Goal: Information Seeking & Learning: Learn about a topic

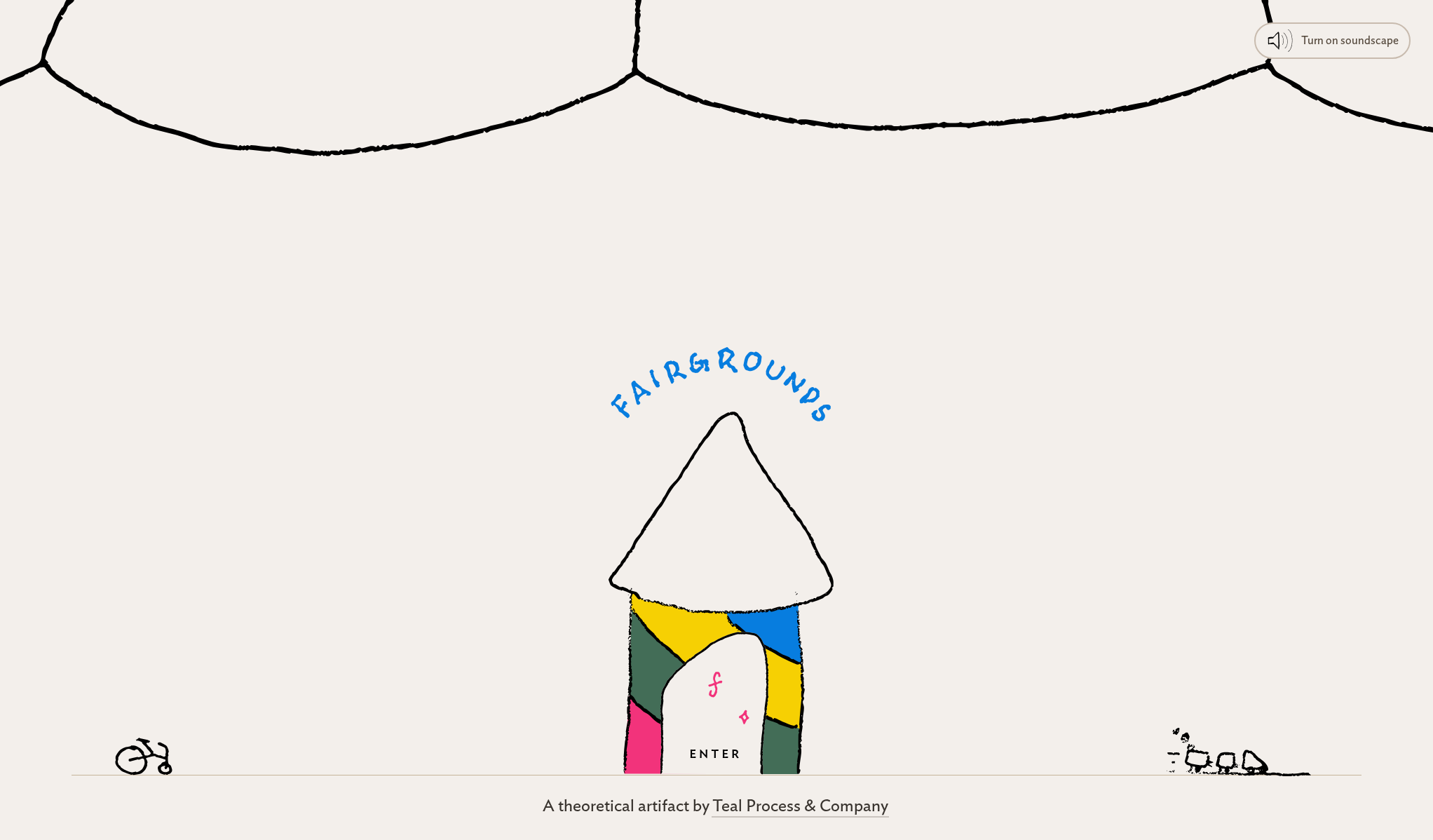
click at [650, 486] on icon at bounding box center [721, 561] width 226 height 428
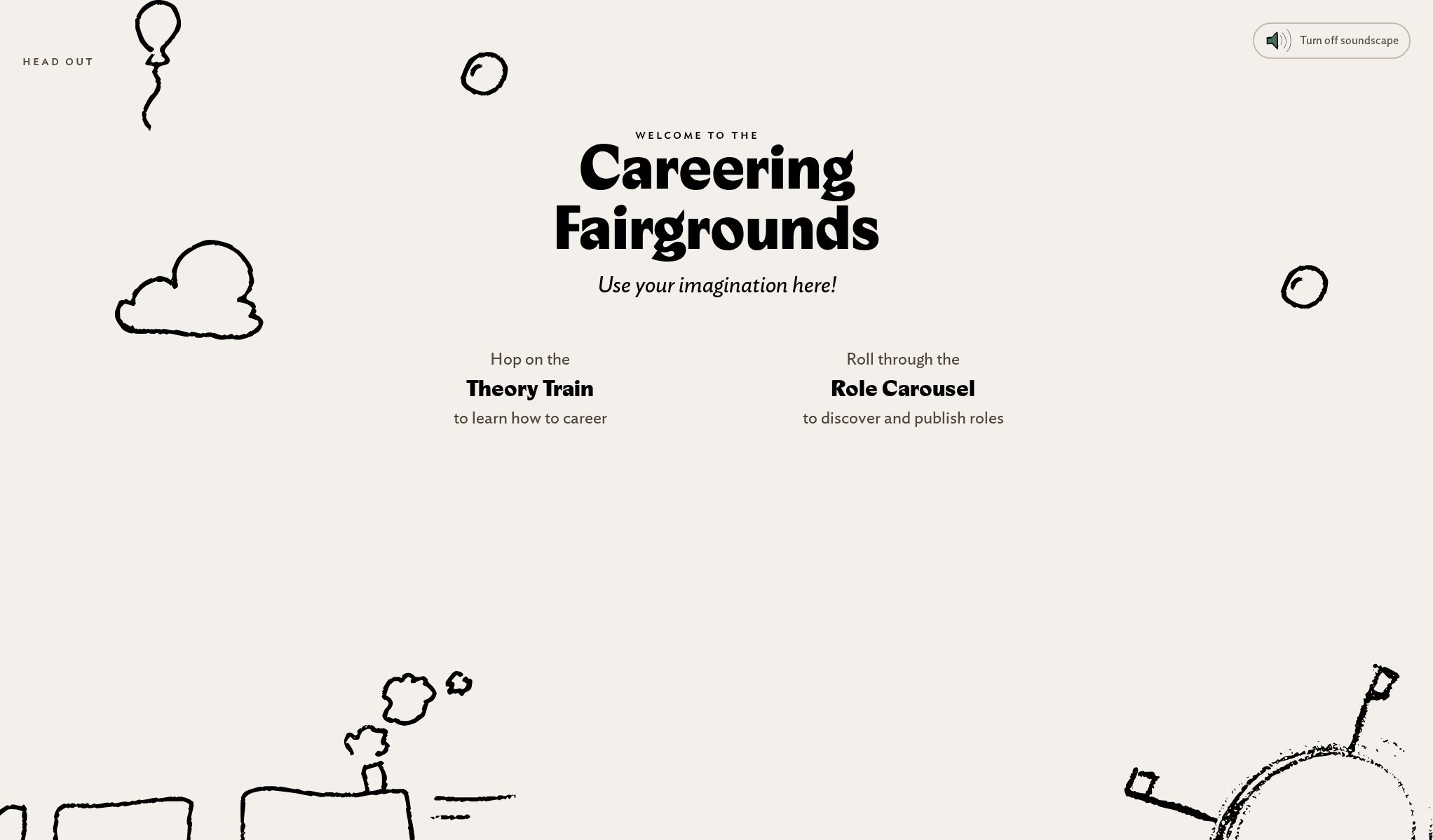
click at [725, 286] on div at bounding box center [716, 420] width 1433 height 840
click at [203, 273] on icon at bounding box center [189, 289] width 148 height 101
click at [481, 76] on icon at bounding box center [484, 74] width 48 height 43
drag, startPoint x: 481, startPoint y: 76, endPoint x: 368, endPoint y: 216, distance: 179.9
click at [368, 216] on div at bounding box center [716, 420] width 1433 height 840
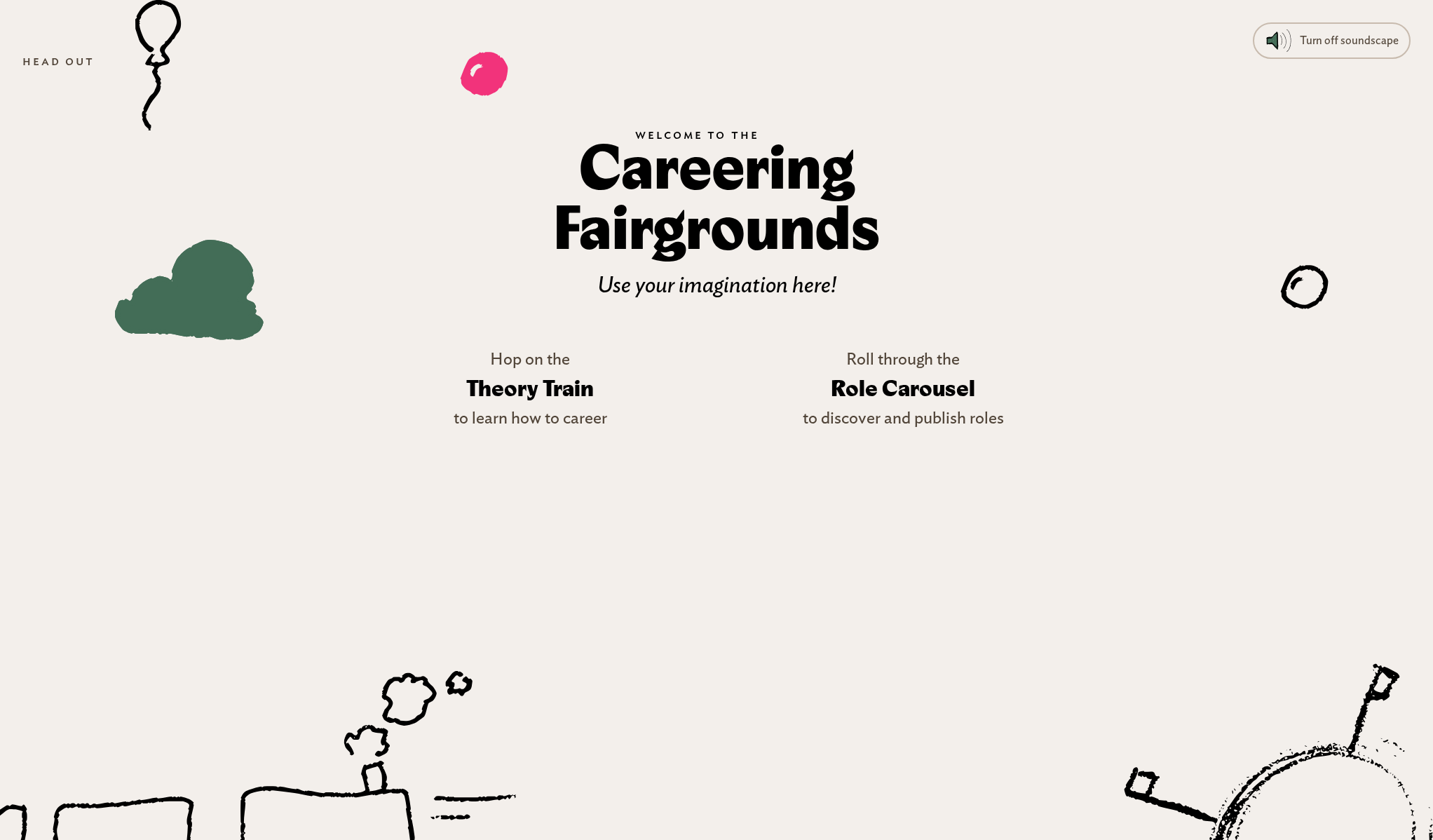
click at [232, 305] on icon at bounding box center [188, 275] width 148 height 129
click at [1307, 283] on icon at bounding box center [1305, 287] width 48 height 43
click at [1287, 670] on icon at bounding box center [1312, 839] width 669 height 666
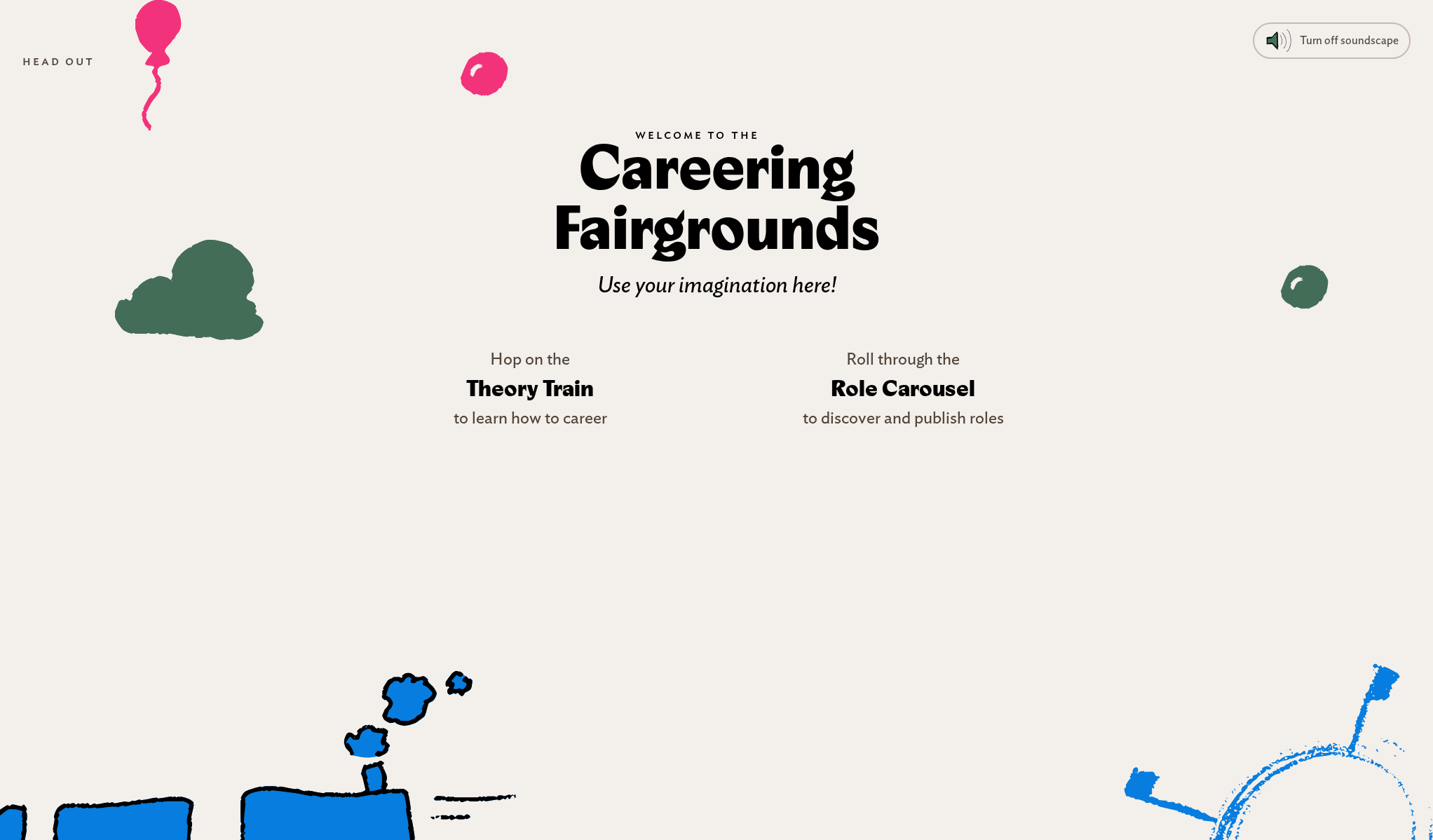
click at [404, 715] on icon at bounding box center [409, 699] width 55 height 53
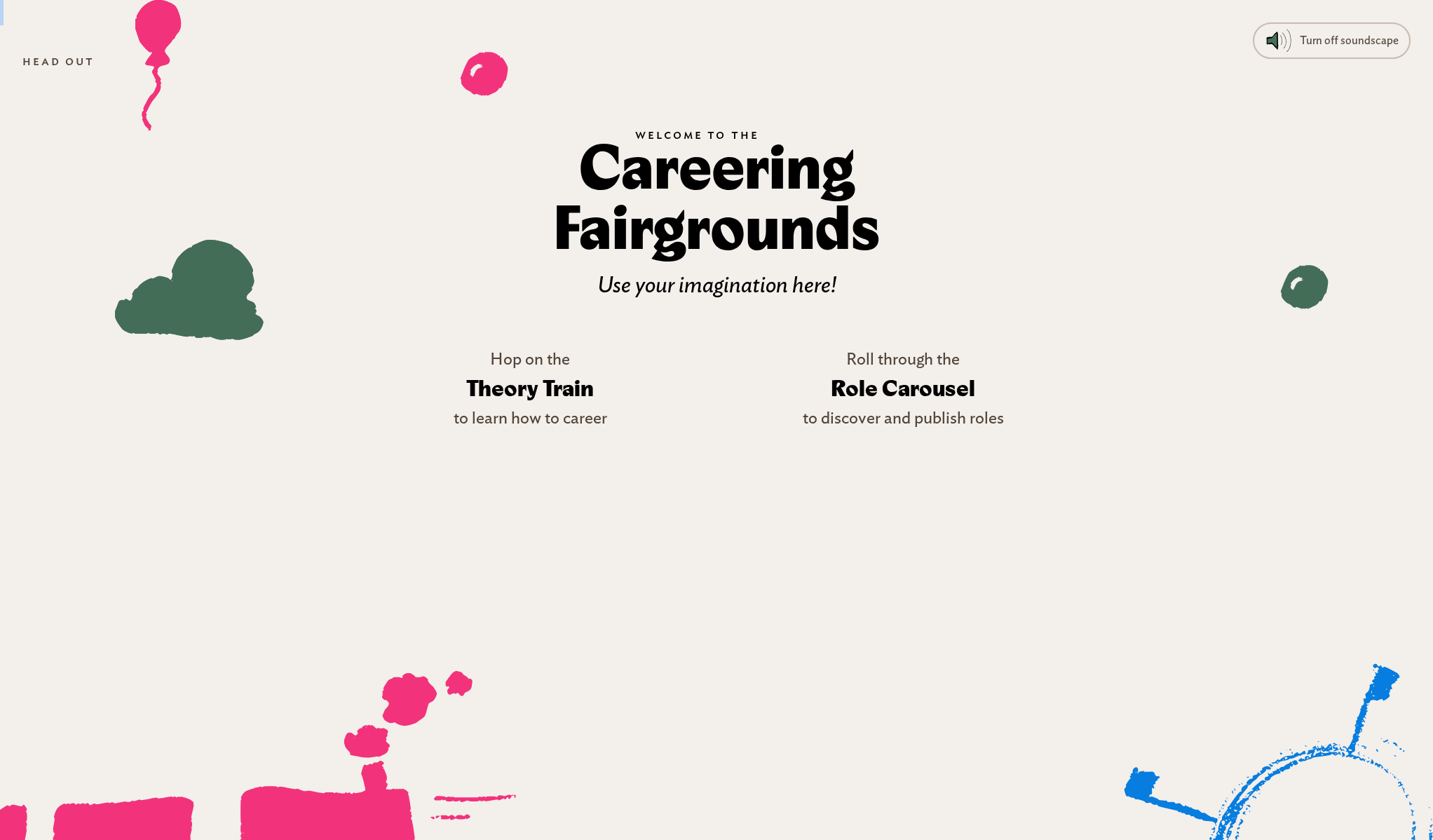
click at [404, 714] on icon at bounding box center [409, 699] width 55 height 53
click at [577, 421] on p "to learn how to career" at bounding box center [530, 419] width 154 height 25
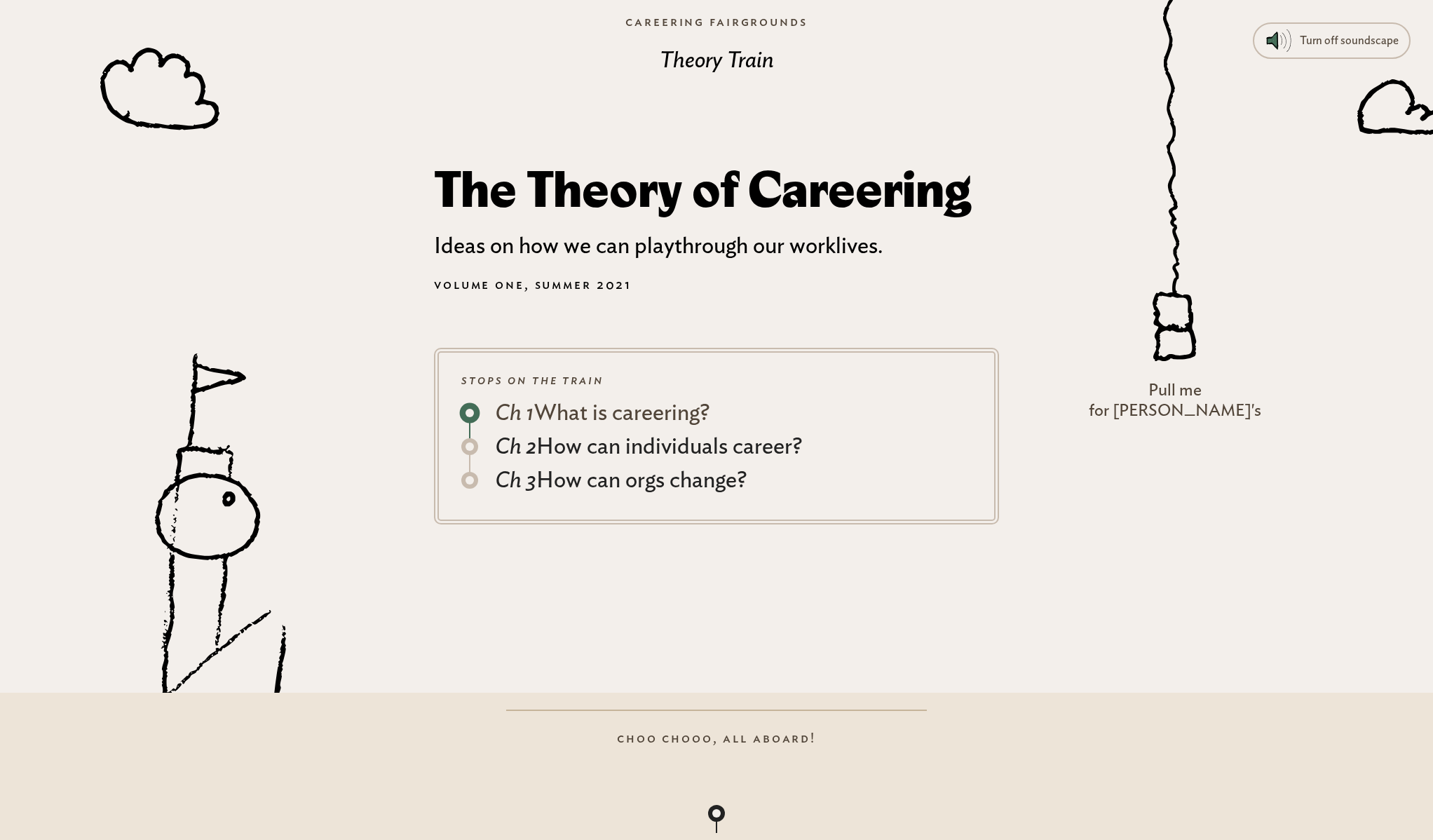
click at [612, 417] on div "Ch 1 What is careering?" at bounding box center [602, 412] width 215 height 33
click at [1298, 41] on div "Turn off soundscape" at bounding box center [1331, 40] width 136 height 25
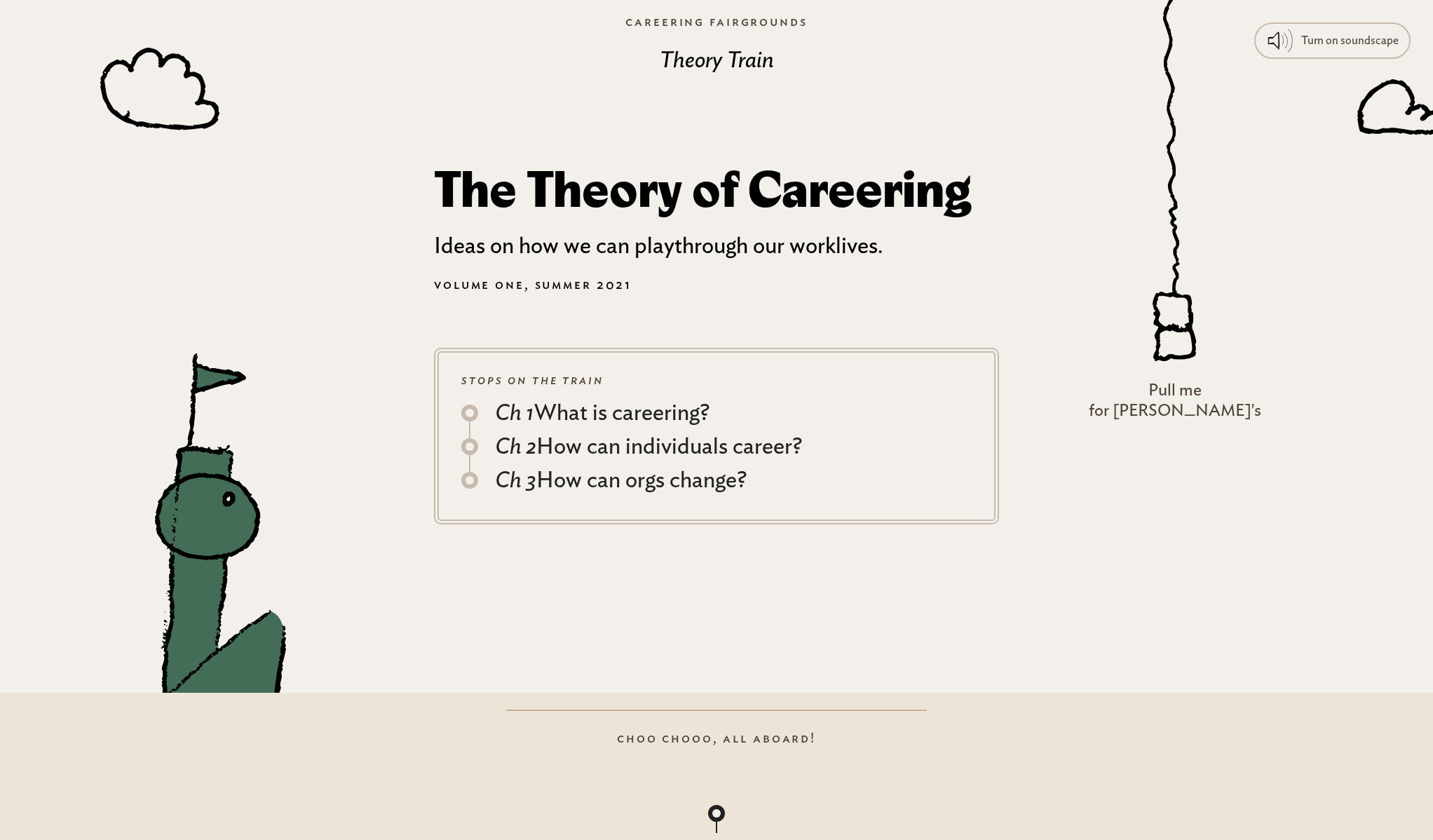
click at [204, 496] on icon at bounding box center [216, 543] width 142 height 380
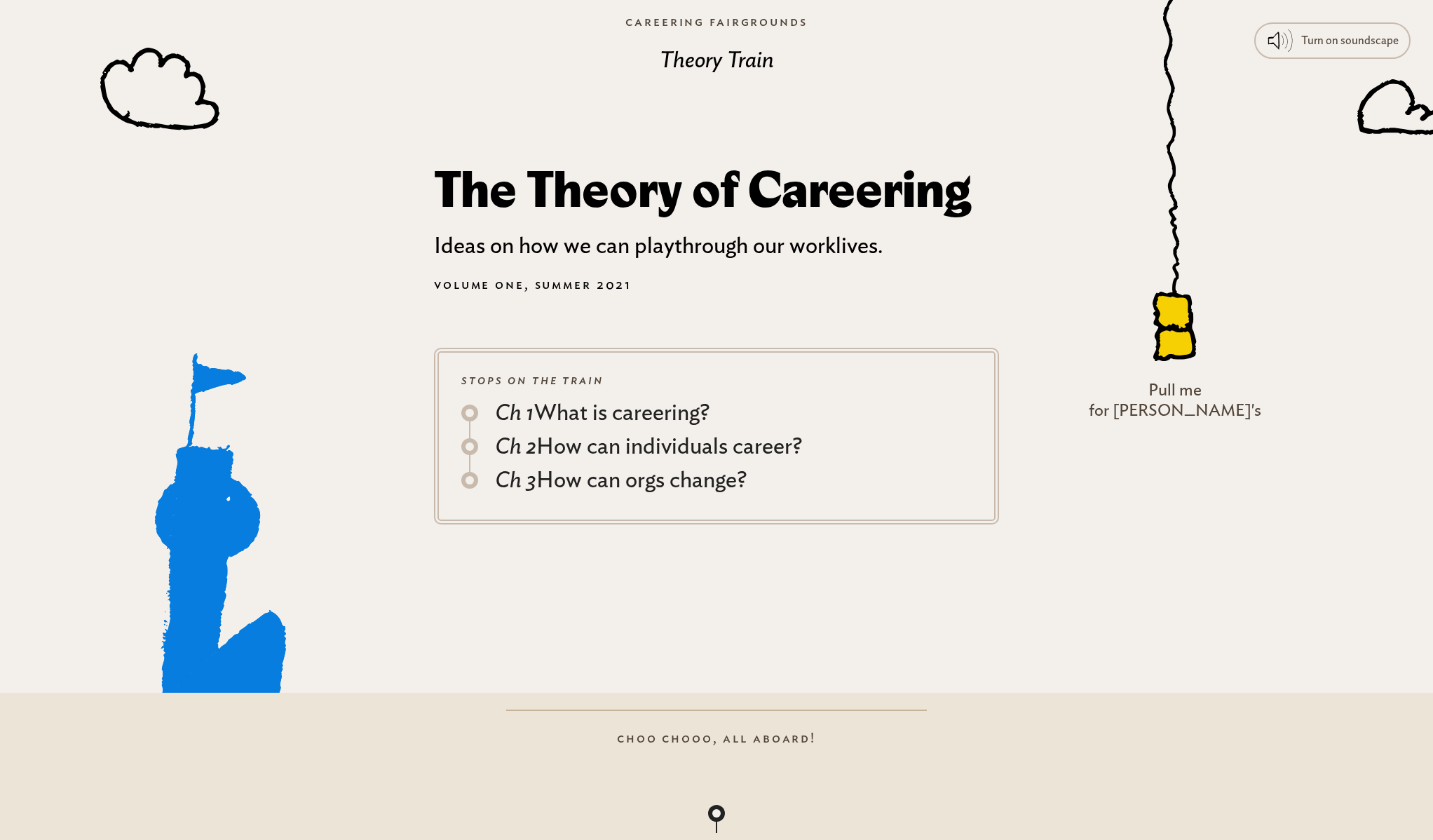
click at [1191, 326] on icon at bounding box center [1173, 313] width 37 height 37
drag, startPoint x: 1223, startPoint y: 331, endPoint x: 1214, endPoint y: 666, distance: 335.1
click at [1226, 677] on body "Turn on soundscape "Portofino 2" by Raymond Scott Ch 1 – What is careering? Ch …" at bounding box center [716, 425] width 1433 height 840
